Goal: Information Seeking & Learning: Learn about a topic

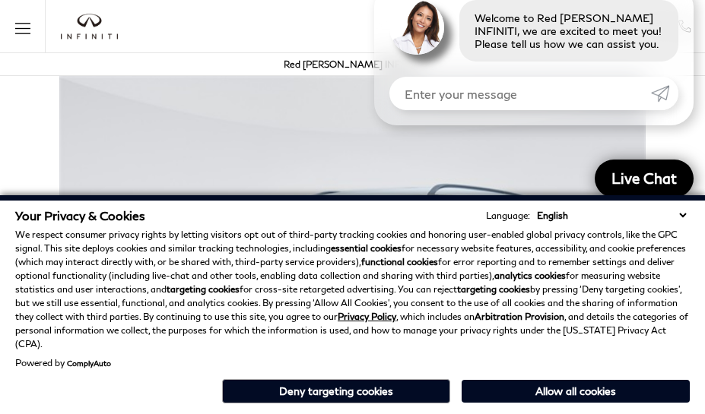
click at [686, 251] on p "We respect consumer privacy rights by letting visitors opt out of third-party t…" at bounding box center [352, 289] width 674 height 123
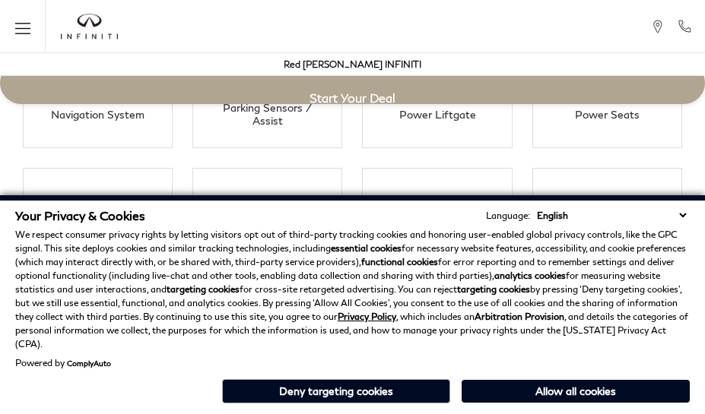
scroll to position [2683, 0]
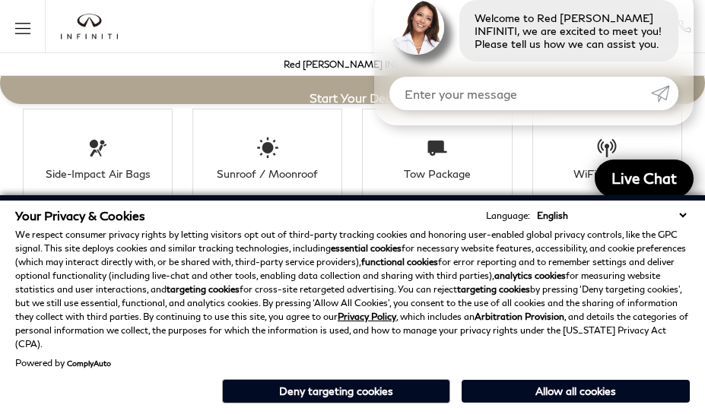
scroll to position [2776, 0]
